Goal: Task Accomplishment & Management: Manage account settings

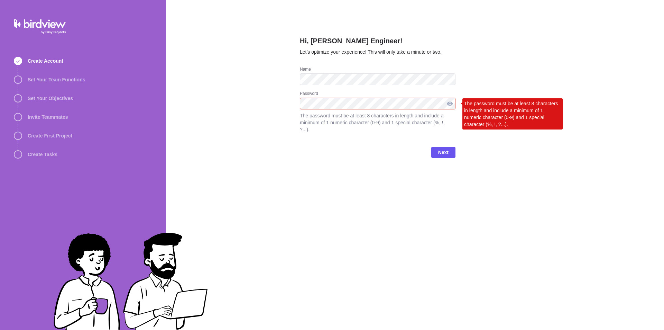
drag, startPoint x: 450, startPoint y: 104, endPoint x: 445, endPoint y: 103, distance: 5.2
click at [448, 104] on div at bounding box center [450, 104] width 11 height 12
click at [449, 103] on div at bounding box center [450, 104] width 11 height 12
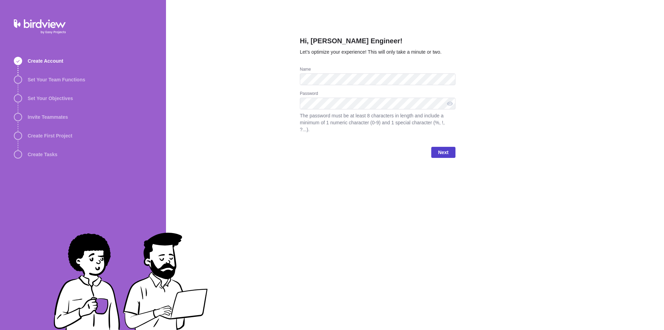
click at [447, 148] on span "Next" at bounding box center [443, 152] width 10 height 8
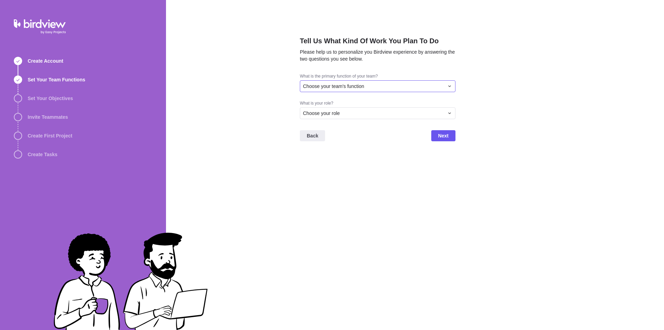
click at [450, 85] on icon at bounding box center [450, 86] width 6 height 6
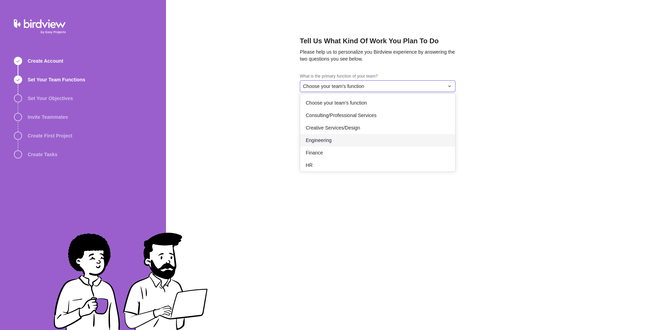
click at [321, 143] on span "Engineering" at bounding box center [319, 140] width 26 height 7
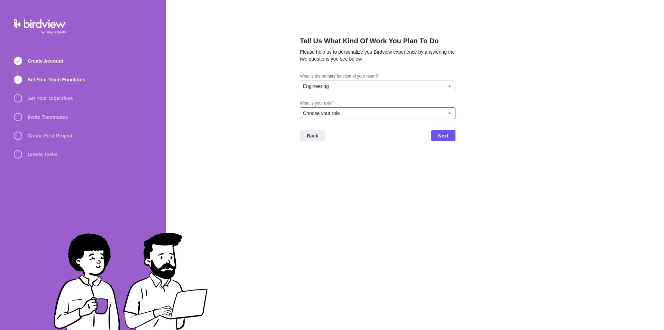
click at [452, 112] on icon at bounding box center [450, 113] width 6 height 6
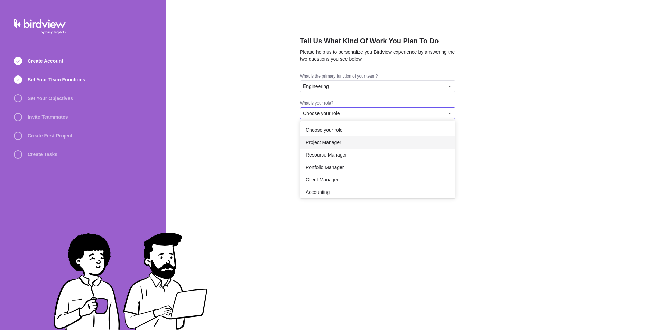
click at [322, 142] on span "Project Manager" at bounding box center [324, 142] width 36 height 7
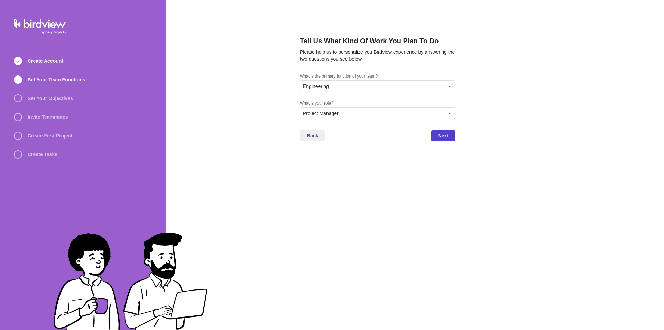
click at [446, 133] on span "Next" at bounding box center [443, 135] width 10 height 8
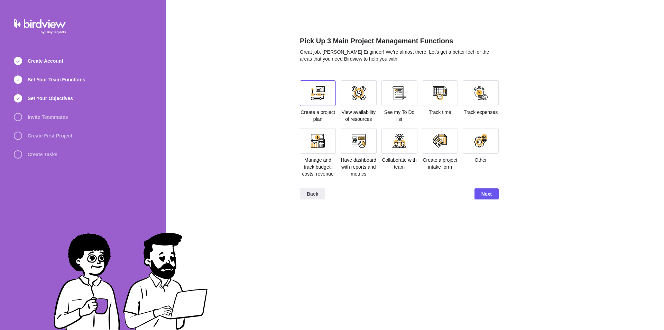
click at [329, 101] on div at bounding box center [318, 93] width 36 height 26
click at [485, 193] on span "Next" at bounding box center [487, 194] width 10 height 8
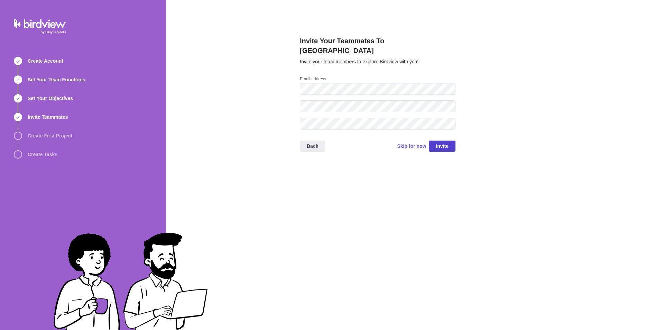
click at [442, 142] on span "Invite" at bounding box center [442, 146] width 13 height 8
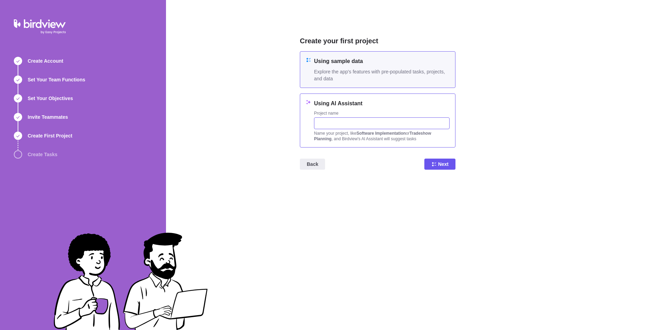
click at [333, 121] on input "text" at bounding box center [382, 123] width 136 height 12
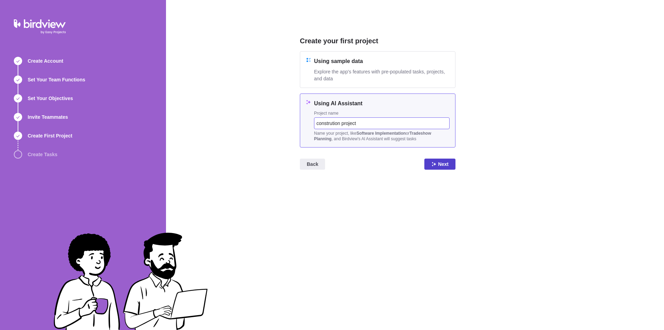
type input "constrution project"
click at [438, 166] on span "Next" at bounding box center [439, 163] width 31 height 11
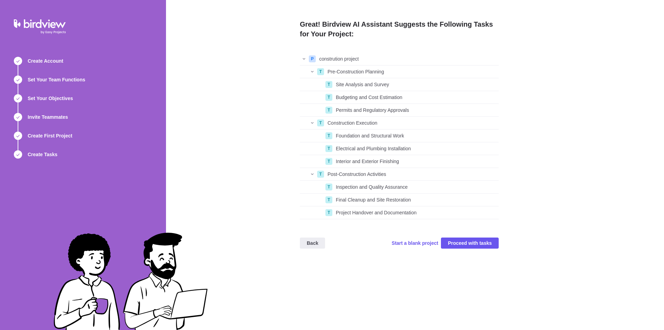
scroll to position [161, 194]
click at [419, 244] on span "Start a blank project" at bounding box center [415, 242] width 47 height 7
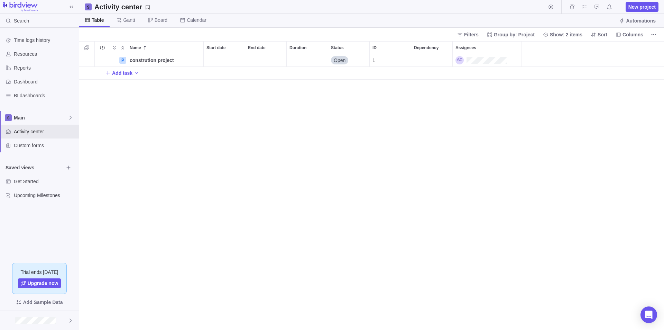
scroll to position [271, 580]
click at [192, 46] on span "More actions" at bounding box center [196, 48] width 10 height 10
click at [211, 59] on span "Sort A→Z" at bounding box center [215, 62] width 21 height 7
click at [36, 145] on span "Custom forms" at bounding box center [45, 145] width 62 height 7
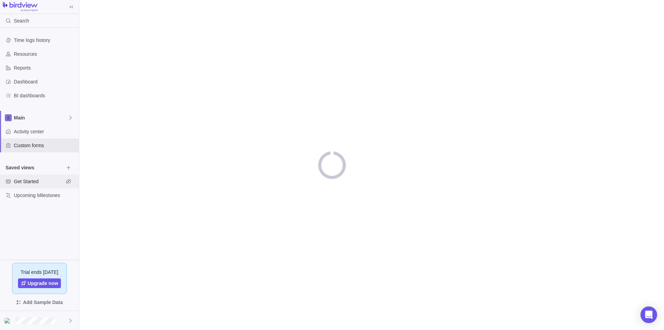
click at [33, 183] on span "Get Started" at bounding box center [39, 181] width 50 height 7
click at [38, 197] on span "Upcoming Milestones" at bounding box center [39, 195] width 50 height 7
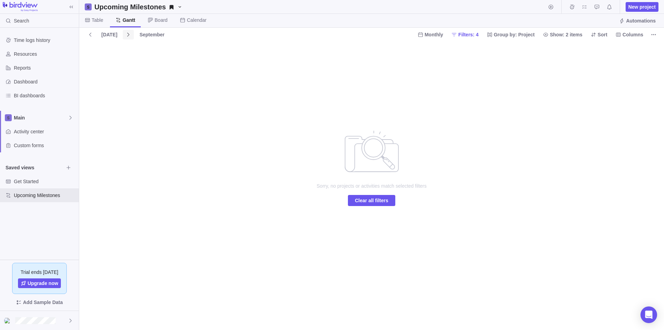
click at [126, 36] on icon at bounding box center [129, 35] width 6 height 6
click at [75, 116] on div "Main" at bounding box center [39, 118] width 79 height 14
click at [52, 134] on span "Main" at bounding box center [39, 133] width 42 height 7
click at [39, 144] on span "Custom forms" at bounding box center [45, 145] width 62 height 7
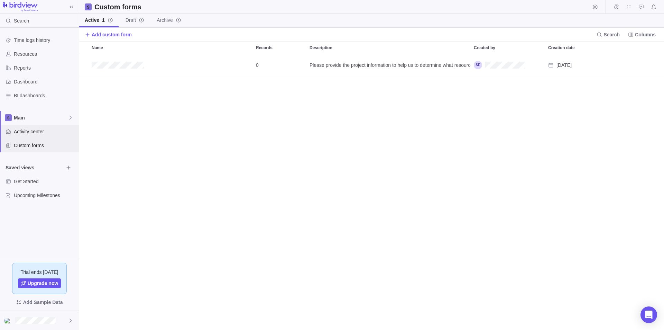
scroll to position [271, 580]
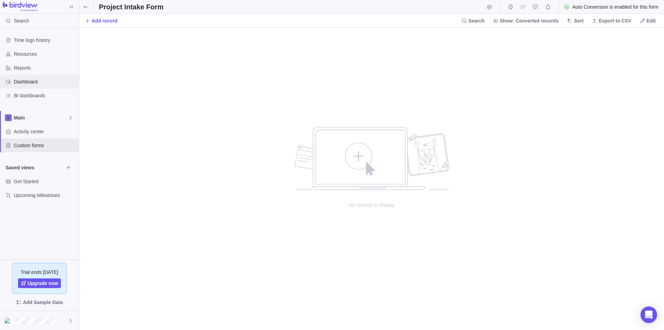
click at [30, 82] on span "Dashboard" at bounding box center [45, 81] width 62 height 7
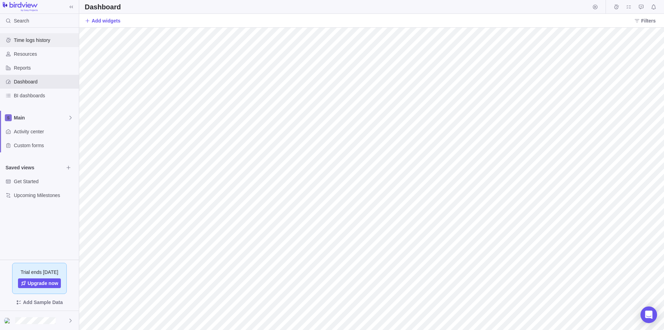
click at [38, 40] on span "Time logs history" at bounding box center [45, 40] width 62 height 7
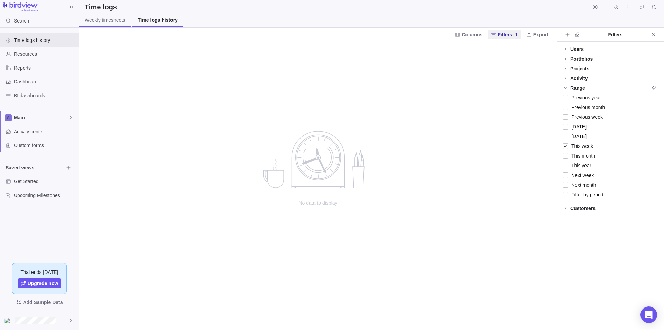
click at [98, 20] on span "Weekly timesheets" at bounding box center [105, 20] width 40 height 7
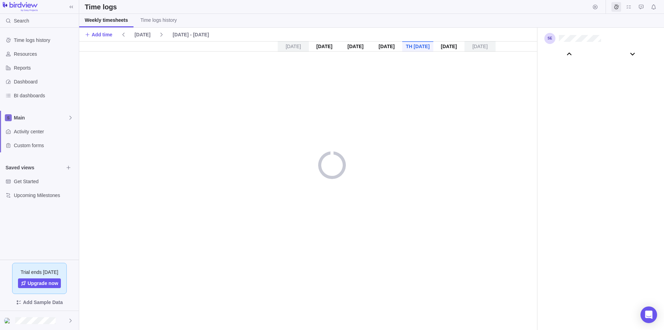
scroll to position [38554, 0]
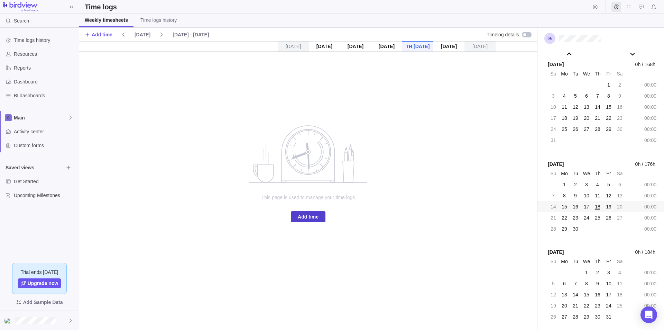
click at [308, 218] on span "Add time" at bounding box center [308, 216] width 21 height 8
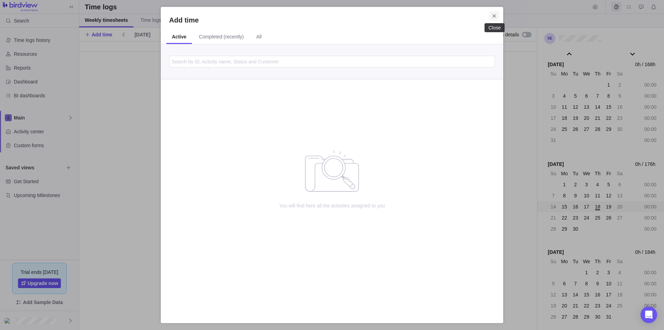
click at [495, 15] on icon "Close" at bounding box center [495, 16] width 6 height 6
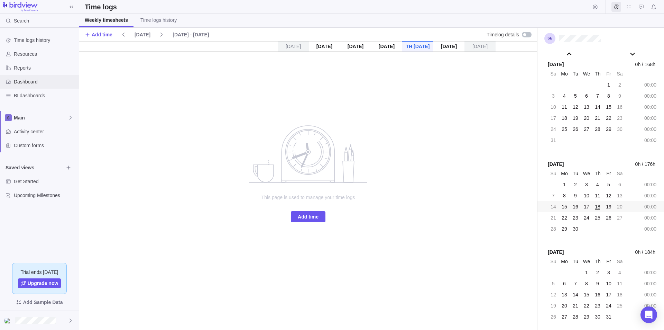
click at [30, 82] on span "Dashboard" at bounding box center [45, 81] width 62 height 7
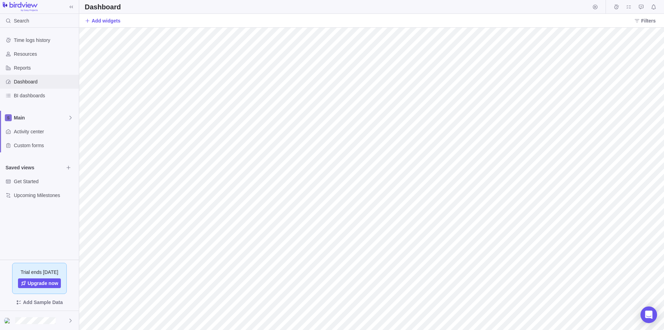
click at [51, 81] on span "Dashboard" at bounding box center [45, 81] width 62 height 7
click at [72, 118] on icon at bounding box center [71, 118] width 6 height 6
click at [95, 193] on body "Search Time logs history Resources Reports Dashboard BI dashboards Main Activit…" at bounding box center [332, 165] width 664 height 330
click at [38, 184] on span "Get Started" at bounding box center [39, 181] width 50 height 7
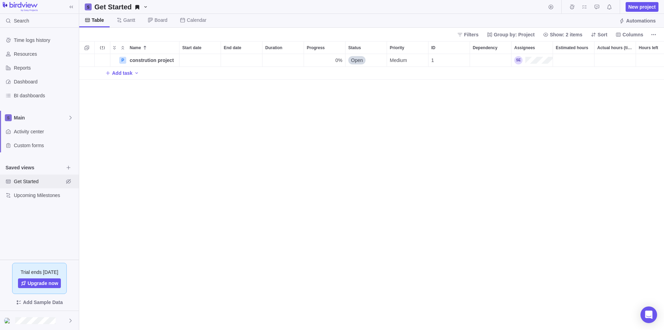
scroll to position [6, 6]
click at [135, 72] on icon "Add activity" at bounding box center [137, 73] width 6 height 6
click at [150, 100] on span "Issue" at bounding box center [153, 98] width 11 height 7
click at [148, 74] on input "Name" at bounding box center [157, 72] width 45 height 13
type input "pillining works"
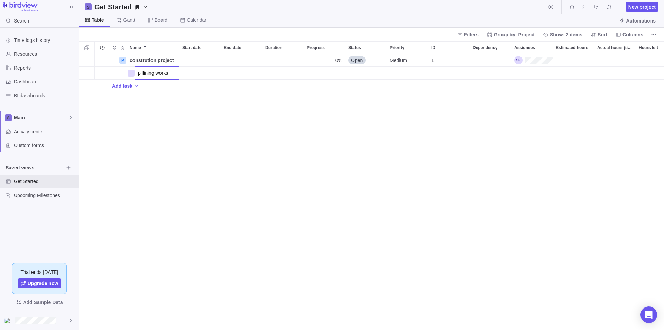
click at [193, 71] on div "P constrution project Details 0% Open Medium 1 I pillining works Add task" at bounding box center [371, 192] width 585 height 276
drag, startPoint x: 194, startPoint y: 73, endPoint x: 207, endPoint y: 72, distance: 12.5
click at [207, 72] on div "Start date" at bounding box center [200, 73] width 41 height 12
click at [198, 74] on div "Start date" at bounding box center [200, 73] width 41 height 12
click at [245, 156] on link "18" at bounding box center [244, 155] width 14 height 14
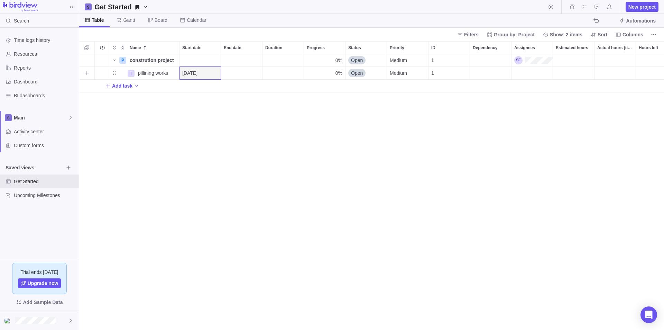
click at [235, 70] on div "End date" at bounding box center [241, 73] width 41 height 12
click at [271, 171] on link "24" at bounding box center [271, 169] width 14 height 14
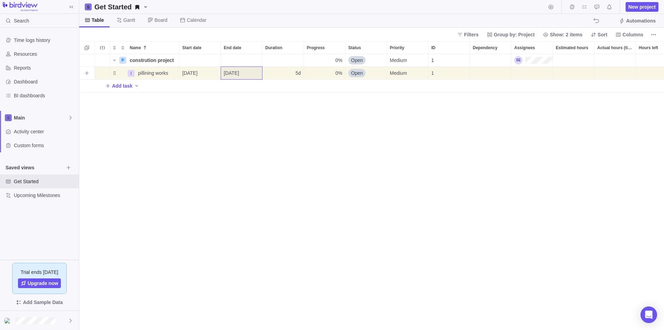
click at [282, 69] on div "5d" at bounding box center [283, 73] width 41 height 12
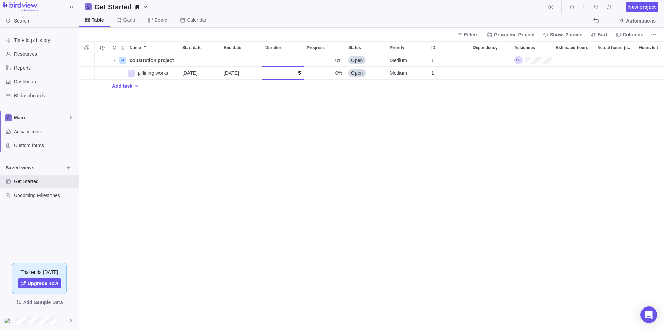
click at [334, 72] on div "P constrution project Details 0% Open Medium 1 I pillining works Details 09/18/…" at bounding box center [371, 192] width 585 height 276
click at [341, 74] on span "0%" at bounding box center [339, 73] width 7 height 7
type input "56"
click at [360, 72] on div "P constrution project Details 0% Open Medium 1 I pillining works Details 09/18/…" at bounding box center [371, 192] width 585 height 276
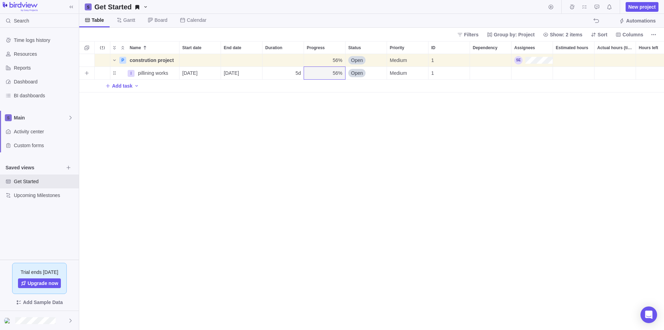
click at [360, 73] on span "Open" at bounding box center [357, 73] width 12 height 7
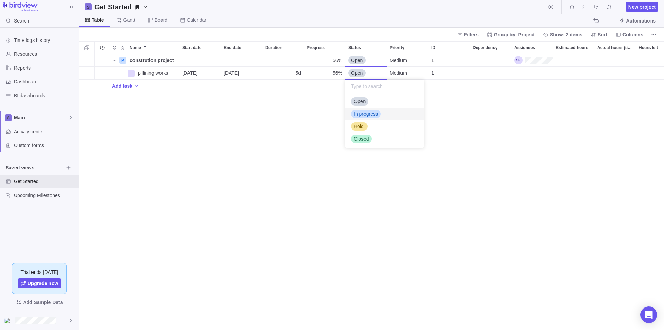
click at [373, 116] on span "In progress" at bounding box center [366, 113] width 24 height 7
click at [416, 75] on div "Medium" at bounding box center [407, 73] width 41 height 12
click at [410, 115] on div "High" at bounding box center [426, 114] width 78 height 12
click at [446, 71] on div "1" at bounding box center [449, 73] width 41 height 12
click at [531, 71] on div "Assignees" at bounding box center [532, 73] width 41 height 12
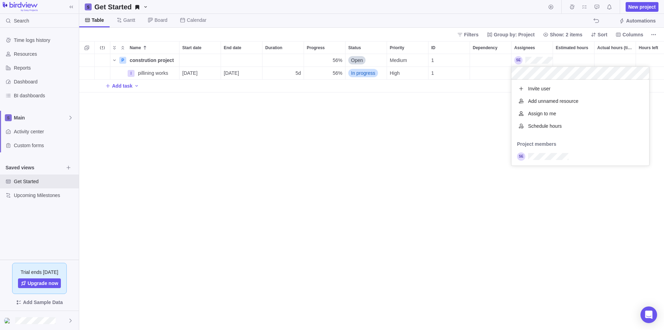
scroll to position [81, 133]
click at [536, 113] on span "Assign to me" at bounding box center [542, 113] width 28 height 7
click at [411, 190] on div "P constrution project Details 56% Open Medium 1 I pillining works Details 09/18…" at bounding box center [371, 192] width 585 height 276
click at [573, 74] on div "Estimated hours" at bounding box center [573, 73] width 41 height 12
click at [612, 74] on div "P constrution project Details 56% Open Medium 1 I pillining works Details 09/18…" at bounding box center [371, 192] width 585 height 276
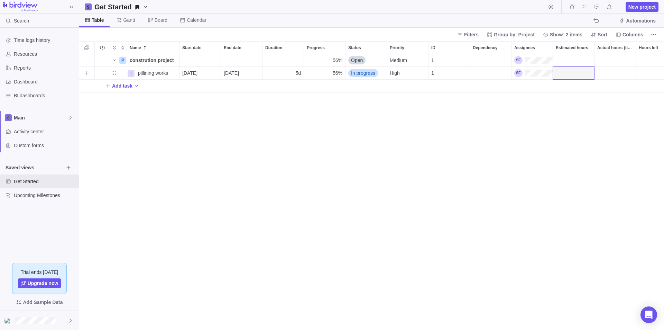
click at [580, 73] on div "Estimated hours" at bounding box center [573, 73] width 41 height 12
click at [581, 74] on input "0h" at bounding box center [574, 72] width 42 height 13
click at [592, 72] on input "0h" at bounding box center [574, 72] width 42 height 13
type input "0"
click at [578, 74] on input "Estimated hours" at bounding box center [574, 72] width 42 height 13
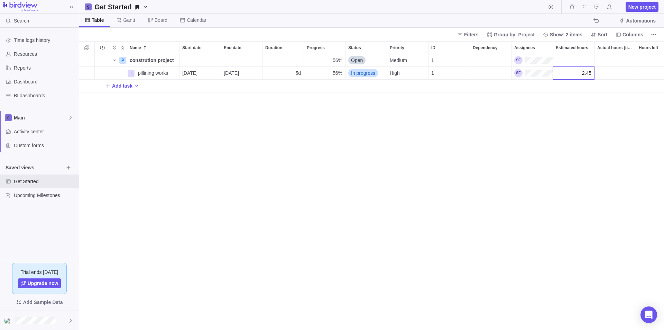
type input "2h 27m"
click at [608, 71] on div "P constrution project Details 56% Open Medium 1 I pillining works Details 09/18…" at bounding box center [371, 192] width 585 height 276
type input "45h"
click at [608, 71] on div "P constrution project Details 56% Open Medium 1 2h 27m 2h 27m I pillining works…" at bounding box center [371, 192] width 585 height 276
click at [611, 73] on div "Actual hours (timelogs)" at bounding box center [615, 73] width 41 height 12
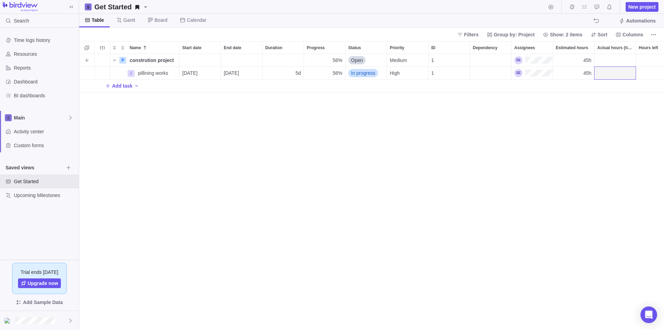
click at [613, 58] on div "Actual hours (timelogs)" at bounding box center [615, 60] width 41 height 12
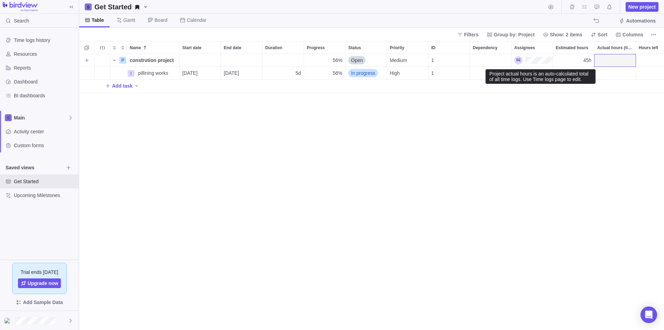
click at [612, 59] on div "Actual hours (timelogs)" at bounding box center [615, 60] width 41 height 12
click at [620, 84] on div "Add task" at bounding box center [420, 86] width 682 height 12
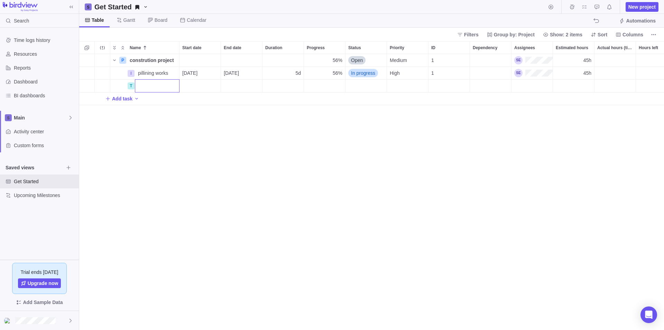
click at [646, 55] on div "P constrution project Details 56% Open Medium 1 45h 45h I pillining works Detai…" at bounding box center [371, 192] width 585 height 276
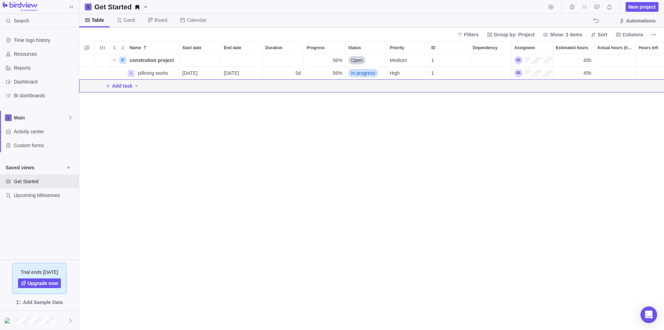
drag, startPoint x: 528, startPoint y: 161, endPoint x: 627, endPoint y: 39, distance: 156.6
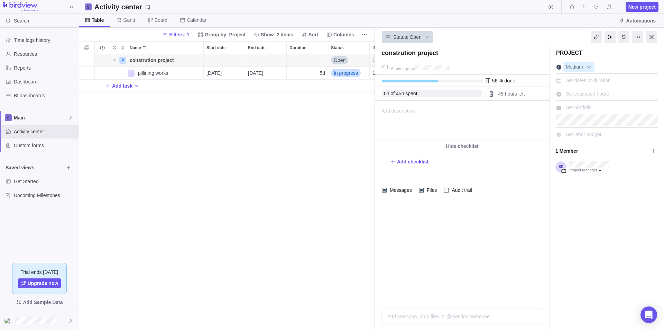
scroll to position [271, 291]
click at [137, 85] on icon "Add activity" at bounding box center [137, 86] width 6 height 6
click at [153, 102] on span "Task" at bounding box center [153, 100] width 10 height 7
type input "w"
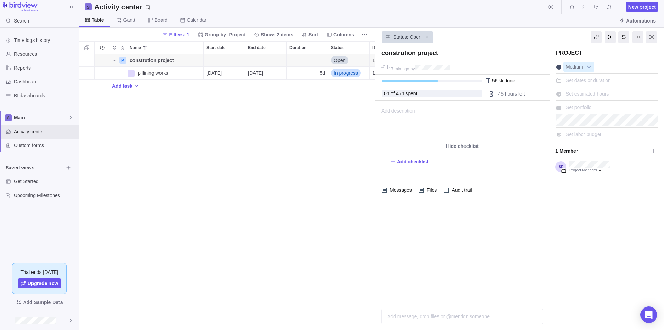
click at [137, 83] on icon "Add activity" at bounding box center [137, 86] width 6 height 6
click at [149, 101] on span "Task" at bounding box center [153, 100] width 10 height 7
click at [158, 89] on input "Name" at bounding box center [169, 85] width 69 height 13
type input "earth work excavation"
click at [225, 84] on div "P constrution project Details Open 1 I pillining works Details 09/18/2025 09/24…" at bounding box center [227, 192] width 296 height 276
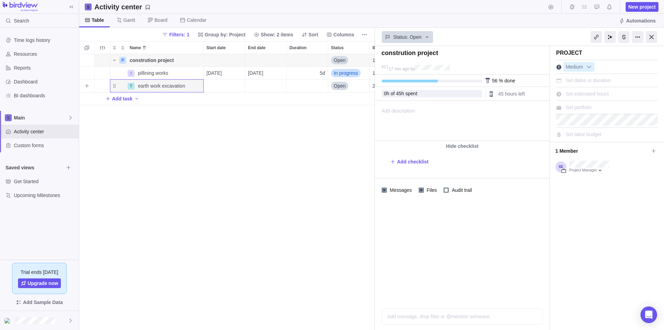
drag, startPoint x: 198, startPoint y: 87, endPoint x: 231, endPoint y: 86, distance: 32.9
click at [231, 86] on div "T earth work excavation Details Open 2" at bounding box center [300, 86] width 443 height 13
click at [216, 89] on div "Start date" at bounding box center [224, 86] width 41 height 12
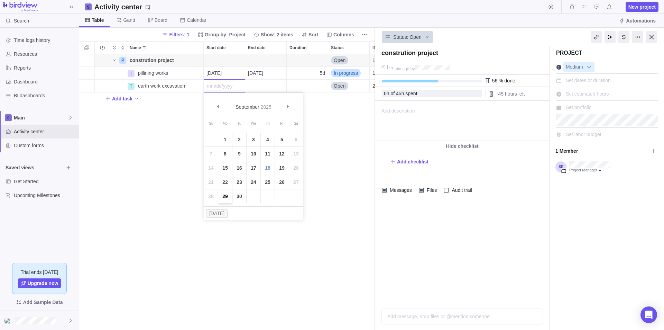
click at [228, 196] on link "29" at bounding box center [225, 196] width 14 height 14
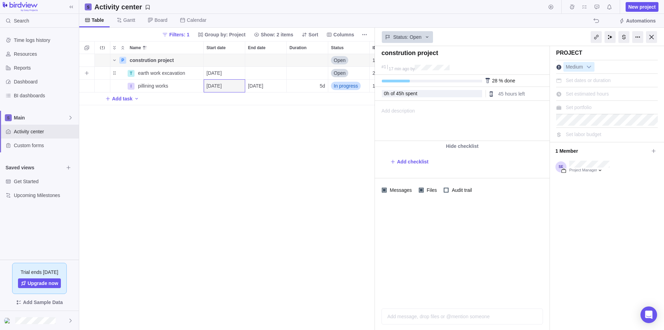
click at [257, 71] on div "End date" at bounding box center [265, 73] width 41 height 12
click at [324, 171] on table "Su Mo Tu We Th Fr Sa 1 2 3 4 5 6 7 8 9 10 11 12 13 14 15 16 17 18 19 20 21 22 2…" at bounding box center [294, 147] width 99 height 85
click at [296, 170] on table "Su Mo Tu We Th Fr Sa 1 2 3 4 5 6 7 8 9 10 11 12 13 14 15 16 17 18 19 20 21 22 2…" at bounding box center [294, 147] width 99 height 85
click at [278, 125] on table "Su Mo Tu We Th Fr Sa 1 2 3 4 5 6 7 8 9 10 11 12 13 14 15 16 17 18 19 20 21 22 2…" at bounding box center [294, 147] width 99 height 85
click at [250, 75] on input "End date" at bounding box center [266, 72] width 42 height 13
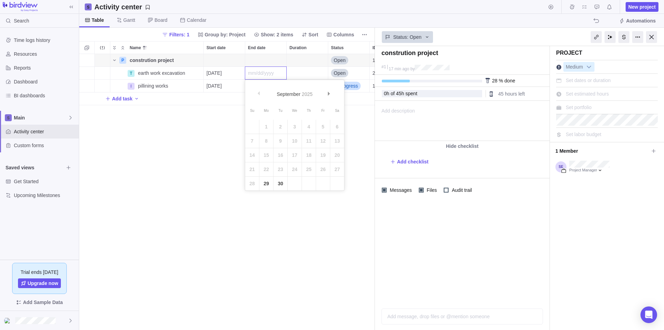
click at [293, 157] on table "Su Mo Tu We Th Fr Sa 1 2 3 4 5 6 7 8 9 10 11 12 13 14 15 16 17 18 19 20 21 22 2…" at bounding box center [294, 147] width 99 height 85
click at [281, 184] on link "30" at bounding box center [281, 183] width 14 height 14
click at [591, 66] on b at bounding box center [589, 66] width 10 height 9
click at [581, 107] on li "Medium" at bounding box center [606, 107] width 79 height 12
click at [577, 106] on span "Set portfolio" at bounding box center [579, 107] width 26 height 6
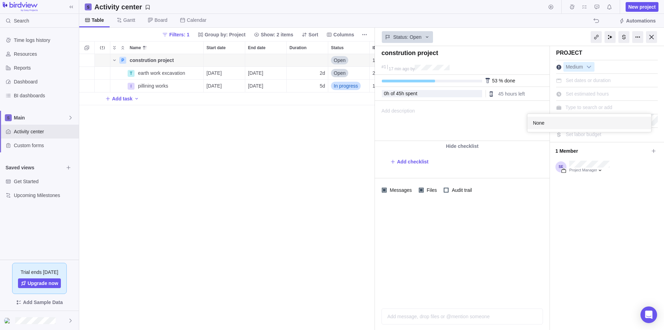
scroll to position [13, 119]
click at [585, 97] on div "constrution project #1 17 min ago by Project was completed on its planned end d…" at bounding box center [519, 188] width 289 height 284
click at [586, 95] on span "Set estimated hours" at bounding box center [587, 94] width 43 height 6
click at [585, 76] on div "Set dates or duration" at bounding box center [589, 80] width 50 height 10
click at [503, 104] on input "Start date" at bounding box center [496, 105] width 44 height 12
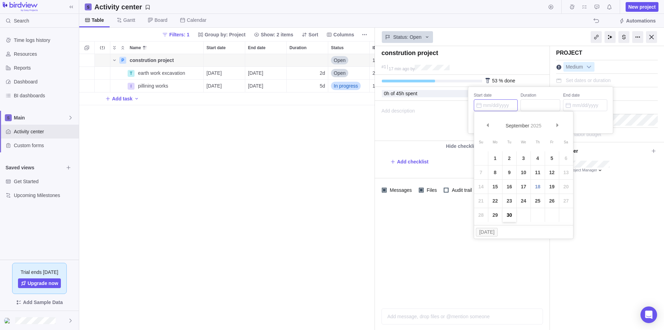
click at [510, 216] on link "30" at bounding box center [510, 215] width 14 height 14
type input "09/30/2025"
click at [539, 100] on input "Duration" at bounding box center [541, 105] width 40 height 12
type input "9"
type input "10/10/2025"
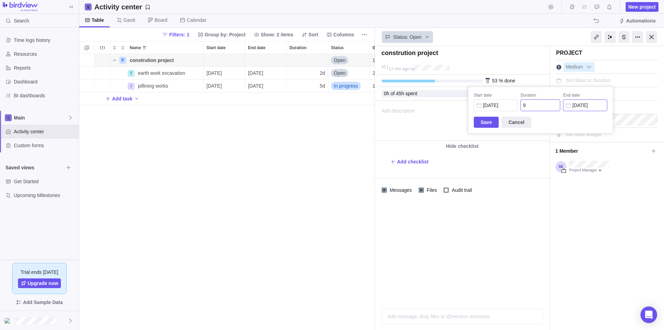
type input "9"
click at [581, 104] on input "10/10/2025" at bounding box center [585, 105] width 44 height 12
click at [640, 213] on link "31" at bounding box center [641, 215] width 14 height 14
type input "10/31/2025"
type input "10/21/2025"
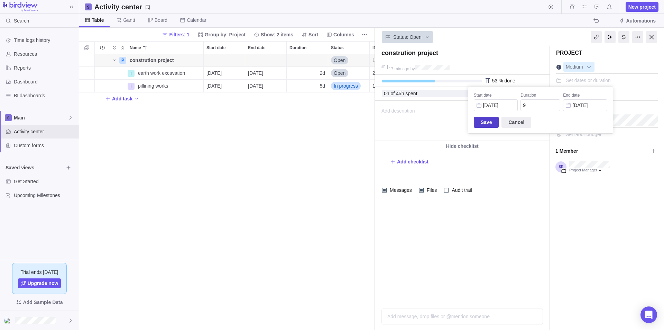
click at [490, 125] on span "Save" at bounding box center [486, 122] width 11 height 8
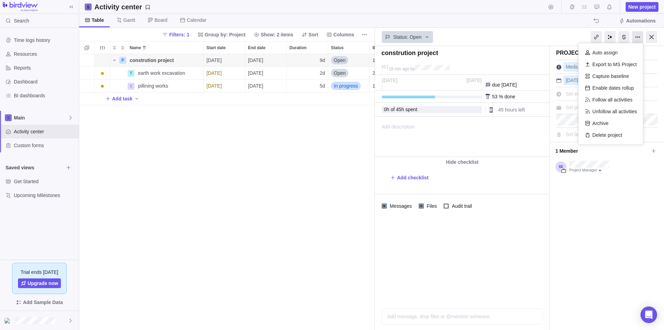
click at [637, 37] on div at bounding box center [637, 37] width 11 height 12
click at [200, 236] on div "P constrution project Details 10/21/2025 10/31/2025 9d Open 1 T earth work exca…" at bounding box center [227, 192] width 296 height 276
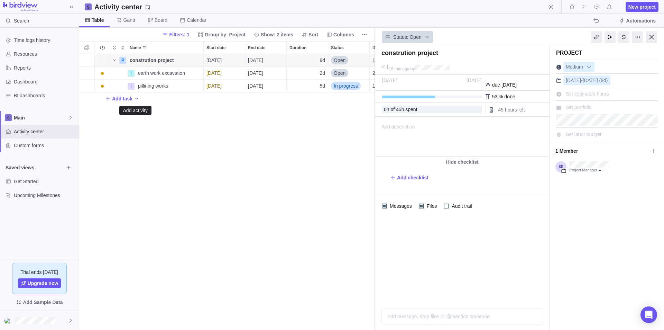
click at [136, 96] on icon "Add activity" at bounding box center [137, 99] width 6 height 6
click at [154, 112] on span "Task" at bounding box center [153, 113] width 10 height 7
click at [149, 101] on input "Name" at bounding box center [169, 98] width 69 height 13
type input "s"
click at [145, 99] on input "siteclearing" at bounding box center [169, 98] width 69 height 13
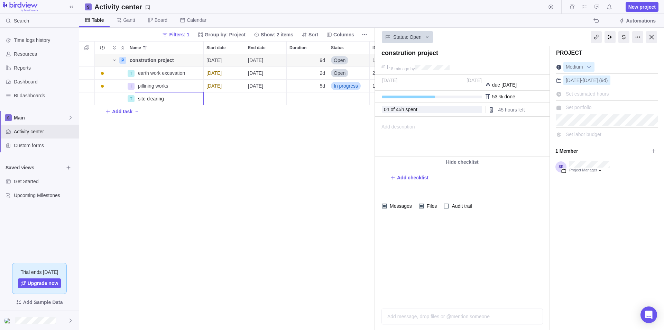
type input "site clearing"
click at [219, 100] on div "P constrution project Details 10/21/2025 10/31/2025 9d Open 1 T earth work exca…" at bounding box center [227, 192] width 296 height 276
click at [214, 99] on div "Start date" at bounding box center [224, 98] width 41 height 12
click at [231, 95] on div "Start date" at bounding box center [224, 98] width 41 height 12
click at [288, 119] on span "Next" at bounding box center [288, 119] width 4 height 4
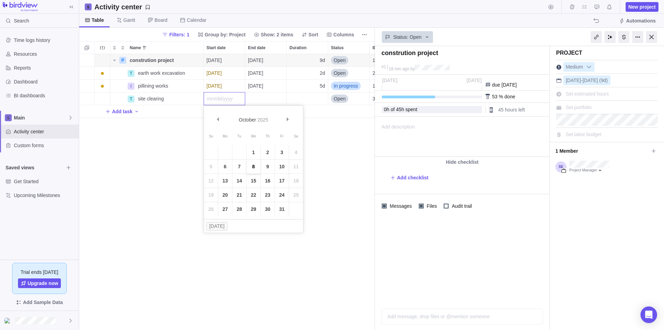
click at [255, 163] on link "8" at bounding box center [254, 166] width 14 height 14
click at [267, 98] on div "End date" at bounding box center [265, 98] width 41 height 12
click at [323, 183] on link "17" at bounding box center [323, 181] width 14 height 14
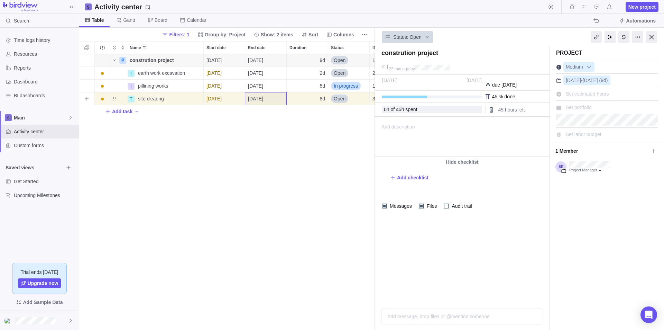
click at [319, 99] on div "8d" at bounding box center [307, 98] width 41 height 12
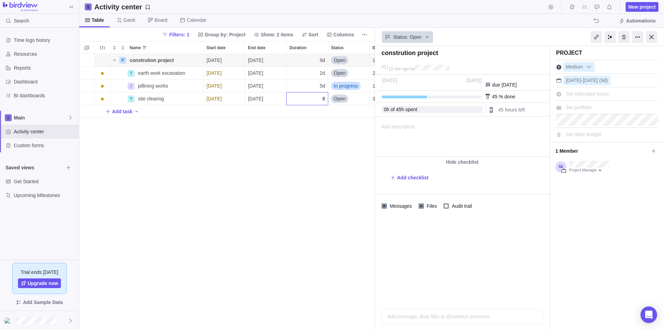
click at [309, 100] on input "8" at bounding box center [307, 98] width 42 height 13
click at [134, 111] on div "P constrution project Details 10/21/2025 10/31/2025 9d Open 1 T earth work exca…" at bounding box center [227, 192] width 296 height 276
click at [135, 110] on icon "Add activity" at bounding box center [137, 112] width 6 height 6
drag, startPoint x: 149, startPoint y: 126, endPoint x: 149, endPoint y: 121, distance: 5.5
click at [149, 126] on span "Task" at bounding box center [153, 126] width 10 height 7
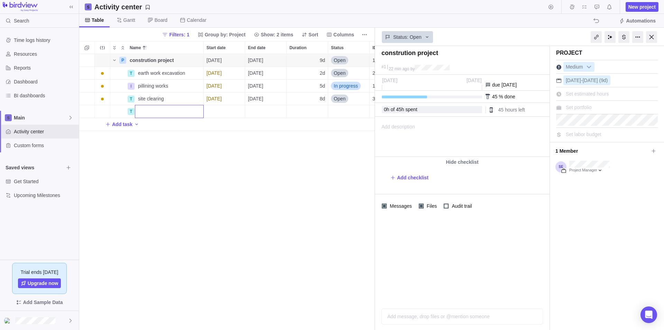
click at [152, 113] on input "Name" at bounding box center [169, 111] width 69 height 13
click at [173, 110] on input "tendering and document and budgete express cost" at bounding box center [169, 111] width 69 height 13
type input "tendering and document and budgete express cost"
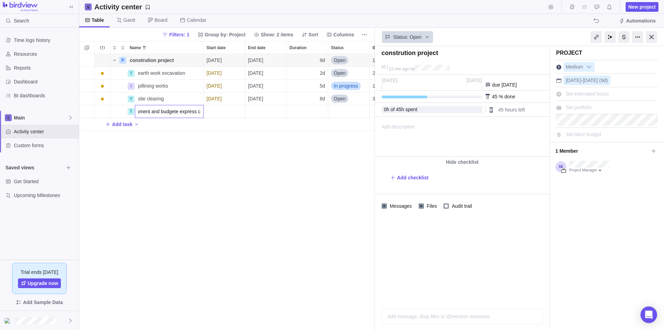
click at [224, 110] on div "P constrution project Details 10/21/2025 10/31/2025 9d Open 1 T earth work exca…" at bounding box center [227, 192] width 296 height 276
click at [232, 109] on div "Start date" at bounding box center [224, 111] width 41 height 12
click at [287, 133] on span "Next" at bounding box center [288, 132] width 4 height 4
click at [280, 221] on link "31" at bounding box center [282, 222] width 14 height 14
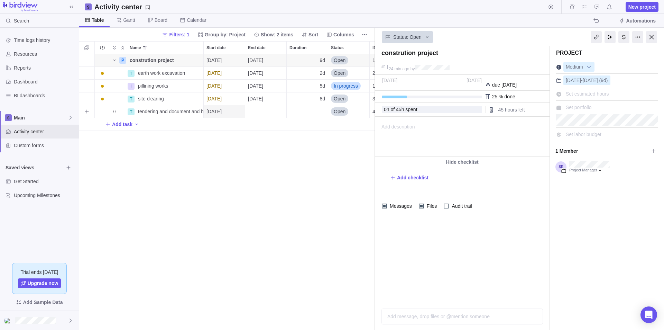
click at [263, 109] on div "End date" at bounding box center [265, 111] width 41 height 12
click at [322, 222] on link "31" at bounding box center [323, 222] width 14 height 14
click at [322, 114] on div "Duration" at bounding box center [307, 111] width 41 height 12
type input "4"
type input "2"
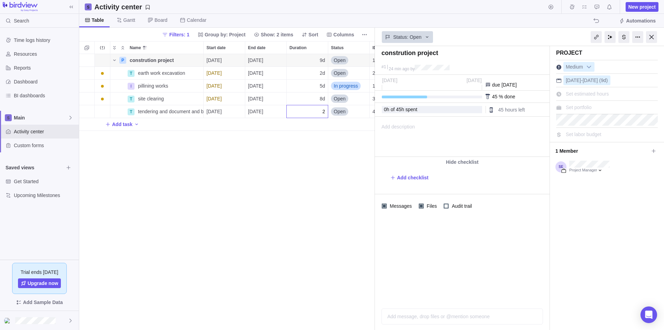
click at [137, 125] on div "P constrution project Details 10/21/2025 10/31/2025 9d Open 1 T earth work exca…" at bounding box center [227, 192] width 296 height 276
click at [134, 124] on icon "Add activity" at bounding box center [137, 124] width 6 height 6
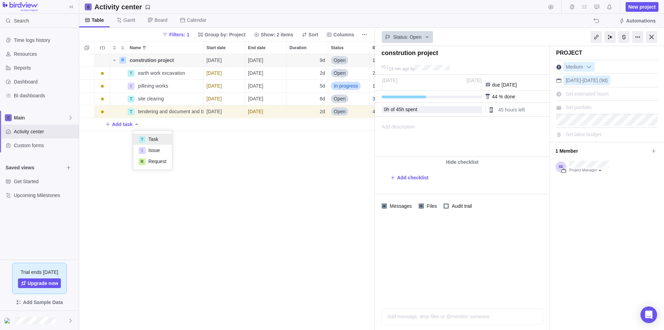
click at [150, 141] on span "Task" at bounding box center [153, 139] width 10 height 7
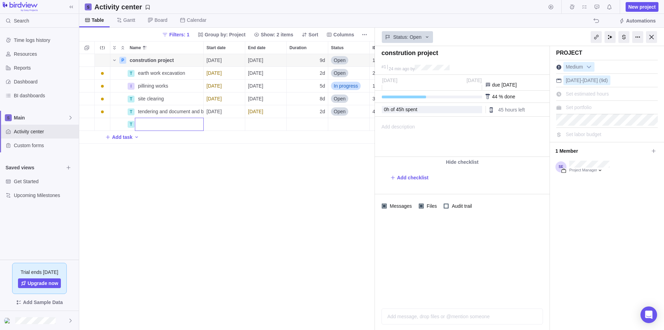
click at [152, 125] on input "Name" at bounding box center [169, 124] width 69 height 13
type input "soil testing"
drag, startPoint x: 213, startPoint y: 119, endPoint x: 217, endPoint y: 120, distance: 4.6
click at [213, 120] on div "P constrution project Details 10/21/2025 10/31/2025 9d Open 1 T earth work exca…" at bounding box center [227, 192] width 296 height 276
click at [228, 124] on div "Start date" at bounding box center [224, 124] width 41 height 12
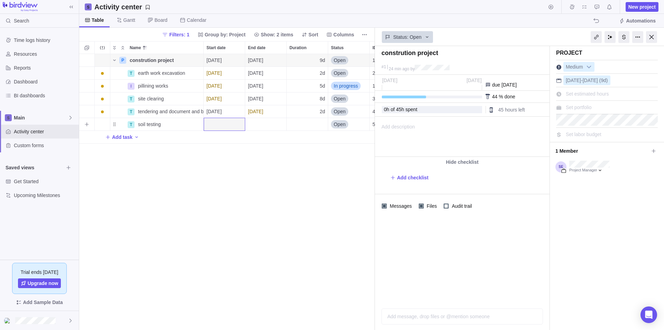
click at [230, 124] on div "Start date" at bounding box center [224, 124] width 41 height 12
click at [287, 144] on span "Next" at bounding box center [288, 145] width 4 height 4
click at [267, 235] on link "30" at bounding box center [268, 235] width 14 height 14
click at [266, 121] on div "P constrution project Details 10/21/2025 10/31/2025 9d Open 1 T earth work exca…" at bounding box center [300, 99] width 443 height 90
click at [320, 110] on div "Duration" at bounding box center [307, 111] width 41 height 12
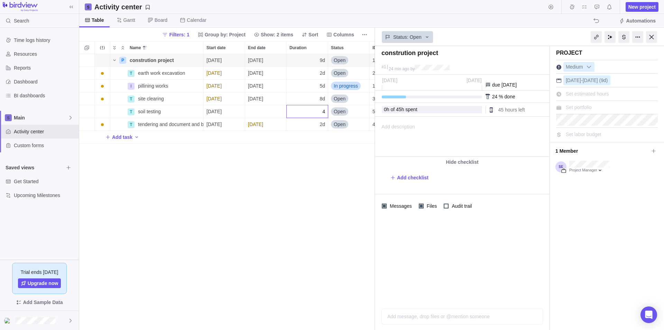
click at [326, 111] on input "4" at bounding box center [307, 111] width 42 height 13
type input "4"
click at [135, 136] on div "P constrution project Details 10/21/2025 10/31/2025 9d Open 1 T earth work exca…" at bounding box center [227, 192] width 296 height 276
click at [135, 139] on icon "Add activity" at bounding box center [137, 137] width 6 height 6
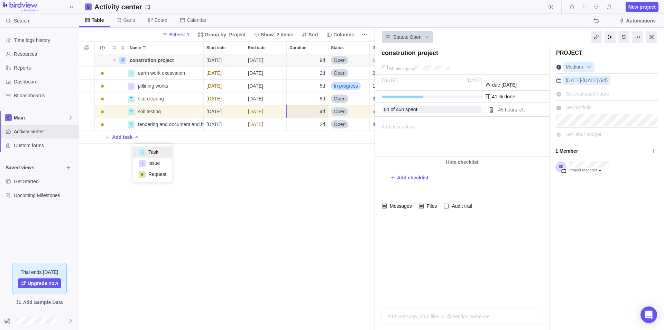
click at [145, 153] on div "T" at bounding box center [142, 152] width 7 height 7
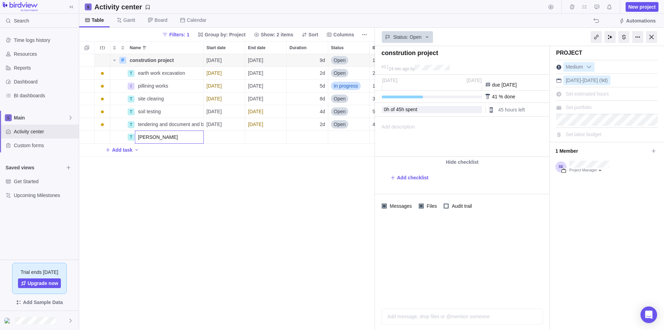
type input "plinth beam"
click at [222, 135] on div "P constrution project Details 10/21/2025 10/31/2025 9d Open 1 T earth work exca…" at bounding box center [227, 192] width 296 height 276
click at [223, 135] on div "Start date" at bounding box center [224, 137] width 41 height 12
click at [235, 133] on div "Start date" at bounding box center [224, 137] width 41 height 12
click at [287, 159] on span "Next" at bounding box center [288, 158] width 4 height 4
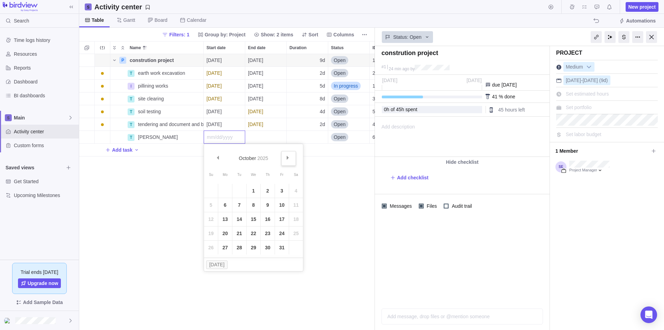
click at [287, 159] on span "Next" at bounding box center [288, 158] width 4 height 4
click at [254, 233] on link "19" at bounding box center [254, 233] width 14 height 14
click at [263, 128] on span "11/03/2025" at bounding box center [255, 124] width 15 height 7
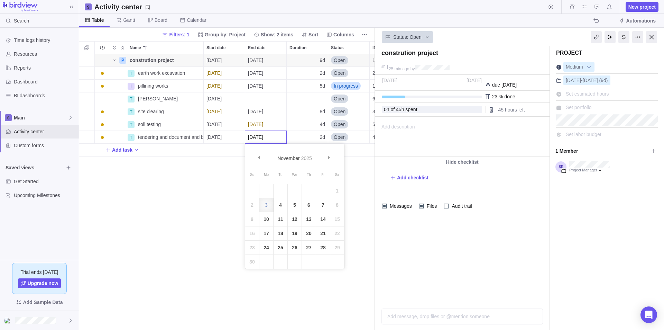
click at [356, 210] on div "P constrution project Details 10/21/2025 10/31/2025 9d Open 1 T earth work exca…" at bounding box center [227, 192] width 296 height 276
click at [321, 134] on span "2d" at bounding box center [323, 137] width 6 height 7
type input "30"
click at [134, 148] on div "P constrution project Details 10/21/2025 10/31/2025 9d Open 1 T earth work exca…" at bounding box center [227, 192] width 296 height 276
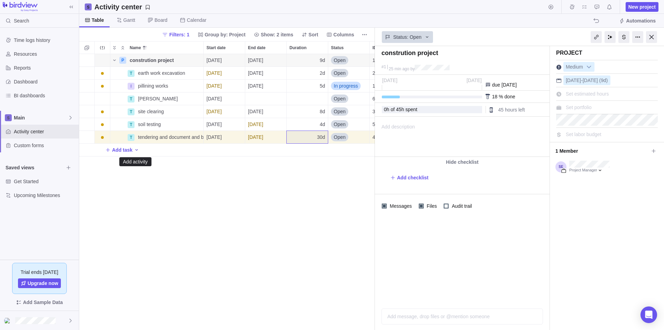
click at [135, 149] on icon "Add activity" at bounding box center [137, 150] width 6 height 6
click at [150, 166] on span "Task" at bounding box center [153, 164] width 10 height 7
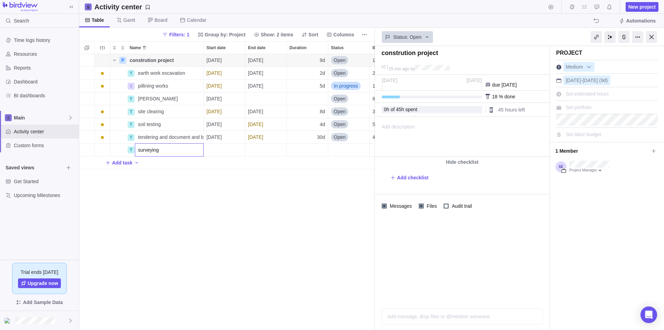
type input "surveying"
click at [222, 148] on div "P constrution project Details 10/21/2025 10/31/2025 9d Open 1 T earth work exca…" at bounding box center [227, 192] width 296 height 276
click at [221, 149] on div "Start date" at bounding box center [224, 150] width 41 height 12
click at [223, 151] on div "Start date" at bounding box center [224, 150] width 41 height 12
click at [286, 170] on span "Next" at bounding box center [288, 170] width 4 height 4
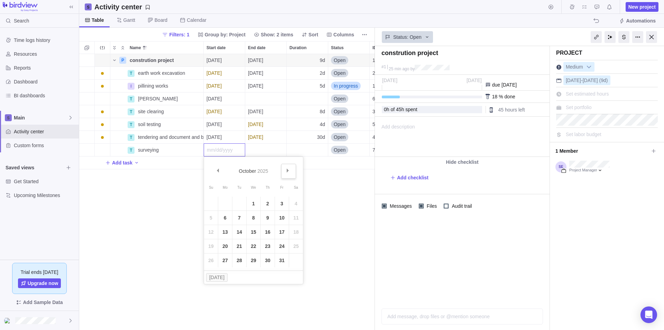
click at [285, 171] on link "Next" at bounding box center [288, 171] width 15 height 15
click at [272, 218] on link "6" at bounding box center [268, 218] width 14 height 14
click at [280, 143] on div "12/11/2025" at bounding box center [265, 137] width 41 height 12
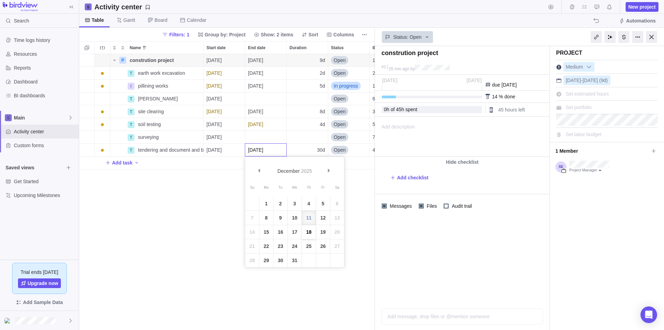
click at [311, 228] on link "18" at bounding box center [309, 232] width 14 height 14
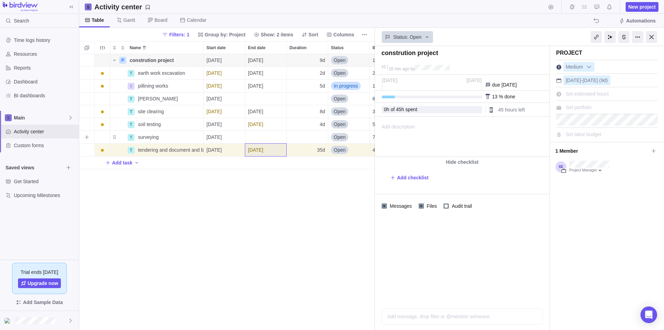
click at [321, 133] on div "Duration" at bounding box center [307, 137] width 41 height 12
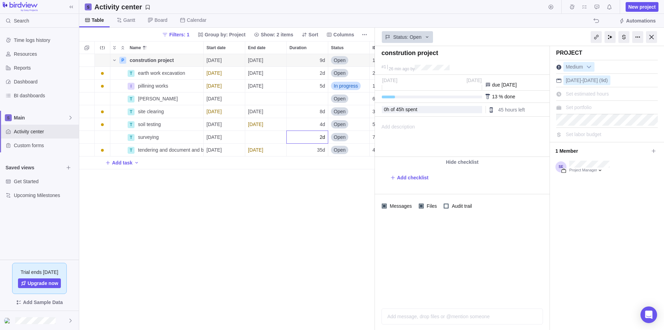
type input "2"
click at [261, 134] on div "P constrution project Details 10/21/2025 10/31/2025 9d Open 1 T earth work exca…" at bounding box center [227, 192] width 296 height 276
click at [252, 135] on div "End date" at bounding box center [265, 137] width 41 height 12
click at [308, 231] on link "20" at bounding box center [309, 233] width 14 height 14
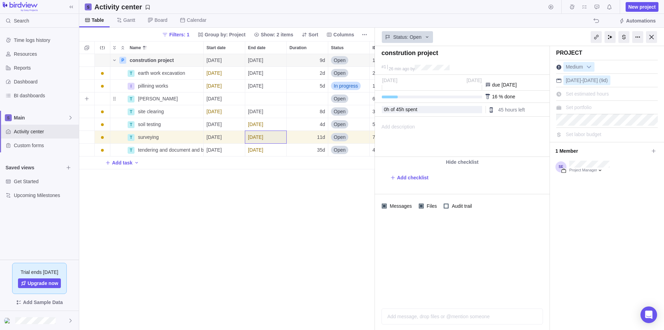
click at [269, 95] on div "End date" at bounding box center [265, 98] width 41 height 12
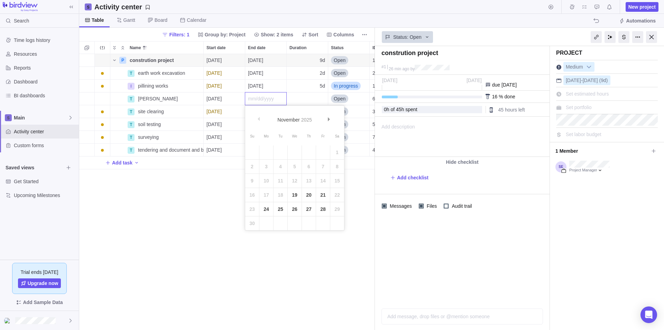
drag, startPoint x: 296, startPoint y: 193, endPoint x: 295, endPoint y: 182, distance: 11.8
click at [296, 193] on link "19" at bounding box center [295, 195] width 14 height 14
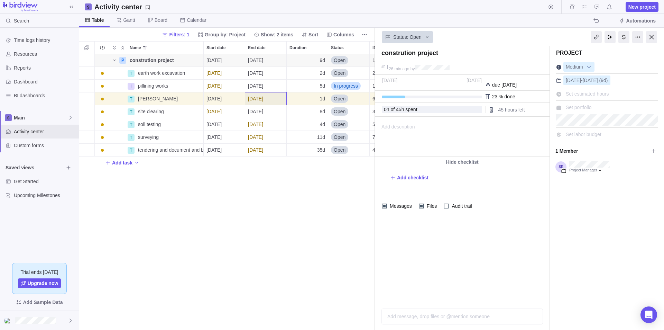
click at [197, 259] on div "P constrution project Details 10/21/2025 10/31/2025 9d Open 1 T earth work exca…" at bounding box center [227, 192] width 296 height 276
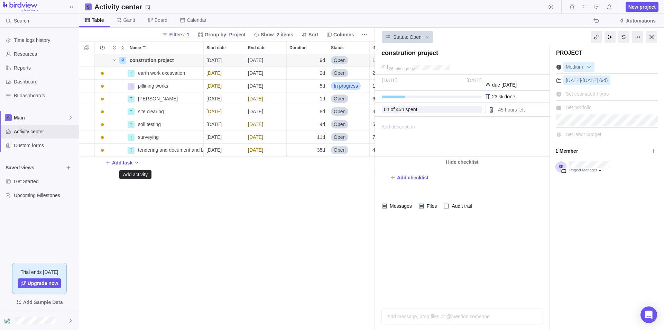
click at [136, 162] on icon "Add activity" at bounding box center [137, 163] width 6 height 6
click at [152, 176] on span "Task" at bounding box center [153, 177] width 10 height 7
type input "superstructure work"
click at [222, 162] on div "P constrution project Details 10/21/2025 10/31/2025 9d Open 1 T earth work exca…" at bounding box center [227, 192] width 296 height 276
click at [222, 162] on div "Start date" at bounding box center [224, 162] width 41 height 12
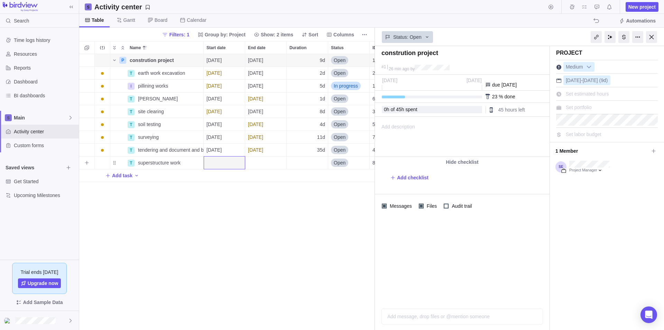
click at [227, 162] on div "Start date" at bounding box center [224, 162] width 41 height 12
click at [286, 183] on span "Next" at bounding box center [288, 183] width 4 height 4
click at [287, 183] on span "Next" at bounding box center [288, 183] width 4 height 4
click at [288, 183] on span "Next" at bounding box center [288, 183] width 4 height 4
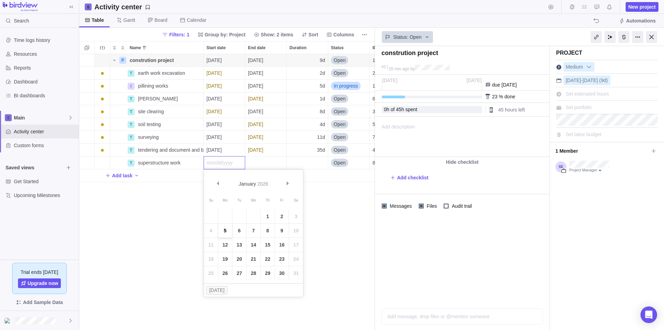
click at [225, 228] on link "5" at bounding box center [225, 230] width 14 height 14
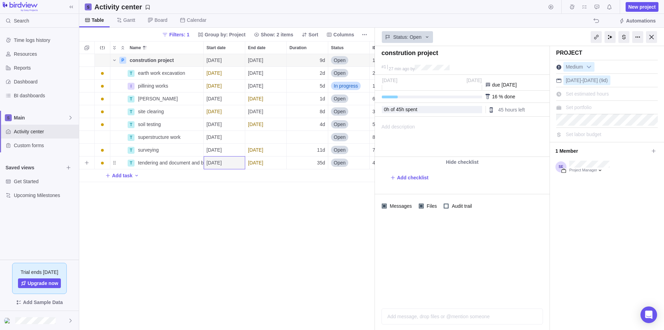
click at [263, 163] on span "12/18/2025" at bounding box center [255, 162] width 15 height 7
click at [223, 202] on div "P constrution project Details 10/21/2025 10/31/2025 9d Open 1 T earth work exca…" at bounding box center [227, 192] width 296 height 276
click at [307, 136] on div "Duration" at bounding box center [307, 137] width 41 height 12
click at [257, 135] on div "P constrution project Details 10/21/2025 10/31/2025 9d Open 1 T earth work exca…" at bounding box center [227, 192] width 296 height 276
click at [261, 136] on div "End date" at bounding box center [265, 137] width 41 height 12
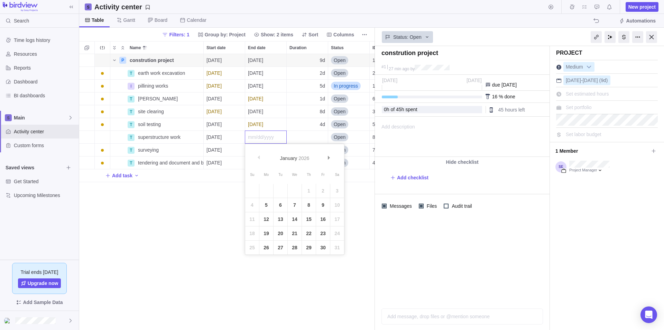
click at [258, 154] on div "January 2026" at bounding box center [294, 153] width 77 height 16
click at [255, 157] on div "Prev Next January 2026" at bounding box center [294, 153] width 99 height 18
click at [296, 216] on link "14" at bounding box center [295, 219] width 14 height 14
click at [314, 138] on div "Duration" at bounding box center [307, 137] width 41 height 12
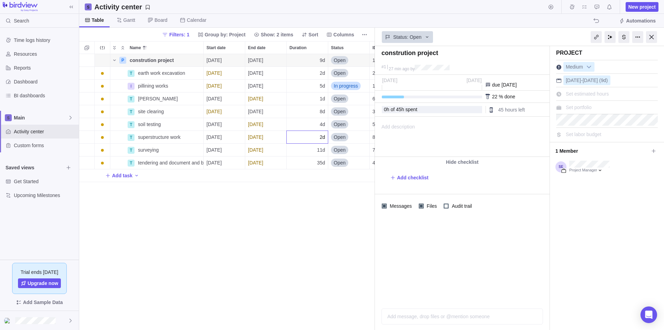
type input "2"
click at [136, 175] on div "P constrution project Details 10/21/2025 10/31/2025 9d Open 1 T earth work exca…" at bounding box center [227, 192] width 296 height 276
click at [134, 175] on icon "Add activity" at bounding box center [137, 176] width 6 height 6
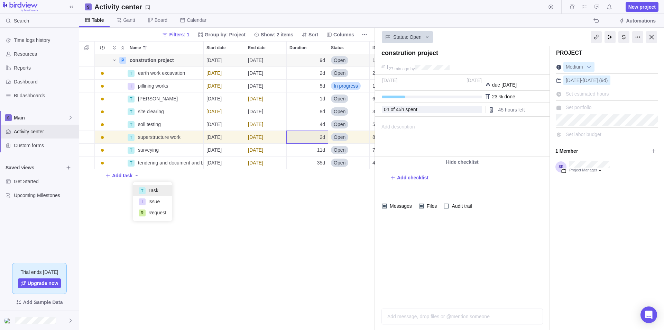
click at [148, 192] on span "Task" at bounding box center [153, 190] width 10 height 7
